Goal: Task Accomplishment & Management: Manage account settings

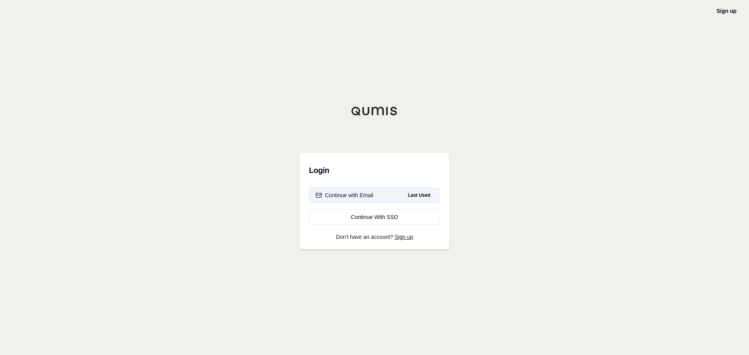
click at [368, 200] on button "Continue with Email Last Used" at bounding box center [374, 196] width 131 height 16
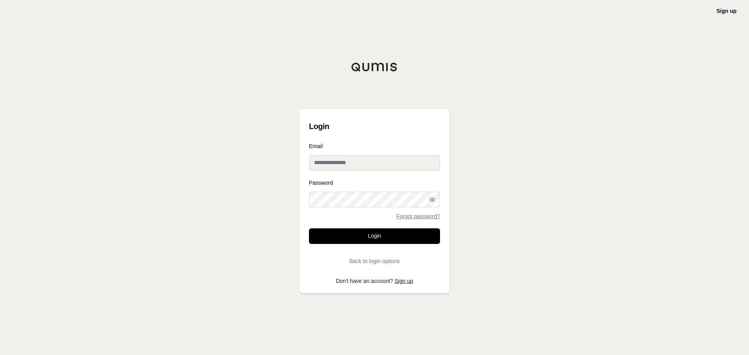
type input "**********"
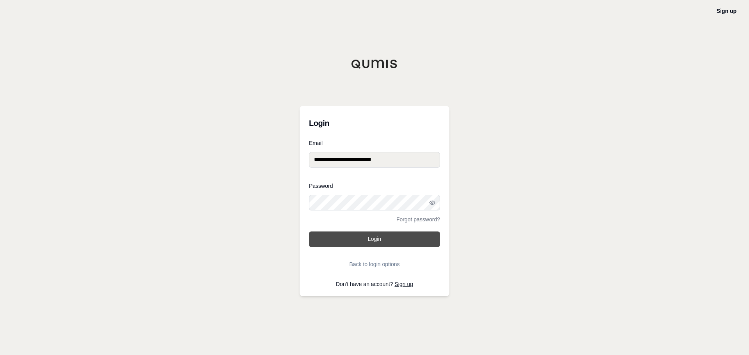
click at [373, 235] on button "Login" at bounding box center [374, 240] width 131 height 16
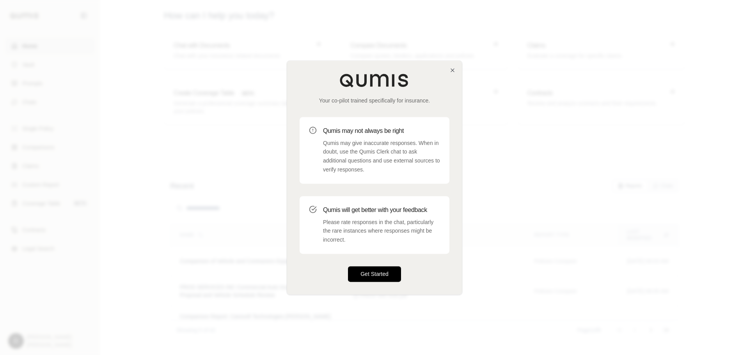
click at [380, 269] on button "Get Started" at bounding box center [374, 275] width 53 height 16
